Goal: Information Seeking & Learning: Learn about a topic

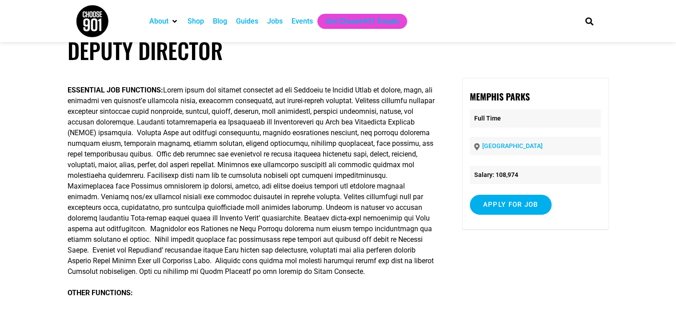
scroll to position [18, 0]
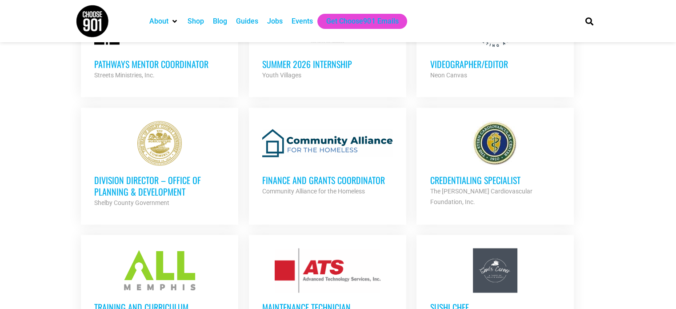
scroll to position [1302, 0]
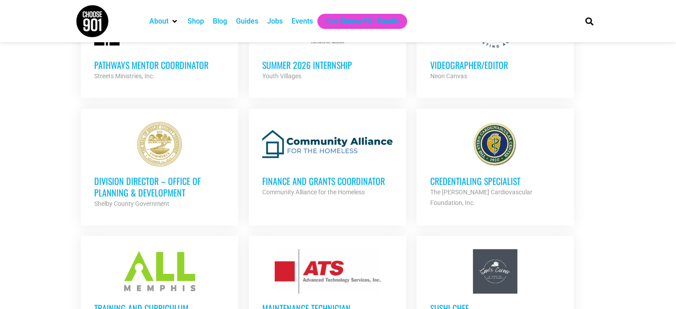
click at [148, 302] on h3 "Training and Curriculum Specialist" at bounding box center [159, 313] width 131 height 23
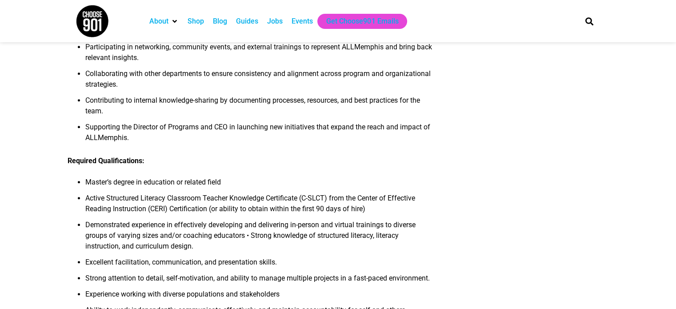
scroll to position [480, 0]
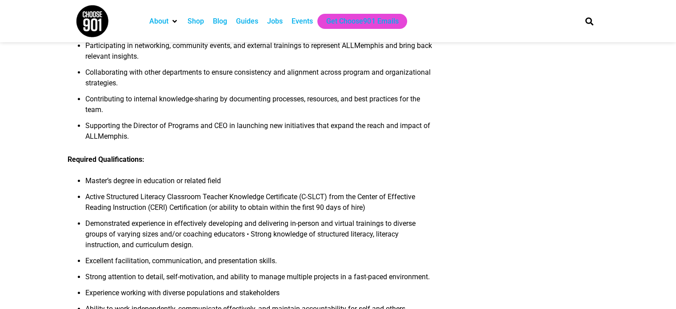
click at [39, 158] on article "Training and Curriculum Specialist The Organization: ALLMemphis is grounded in …" at bounding box center [338, 104] width 676 height 1054
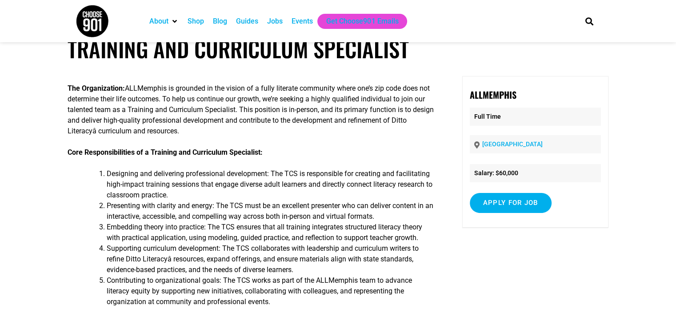
scroll to position [0, 0]
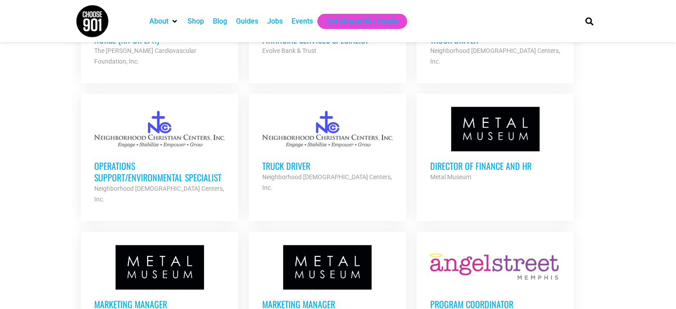
scroll to position [947, 0]
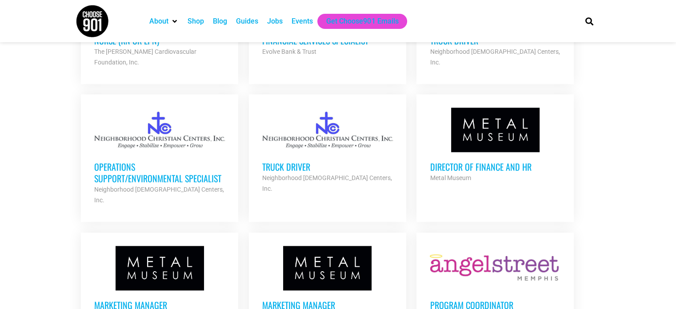
click at [300, 299] on h3 "Marketing Manager" at bounding box center [327, 305] width 131 height 12
